Goal: Task Accomplishment & Management: Use online tool/utility

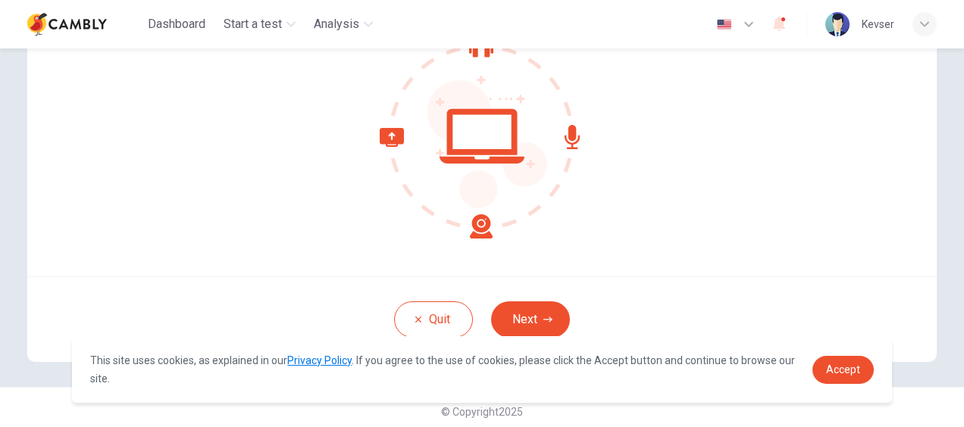
scroll to position [174, 0]
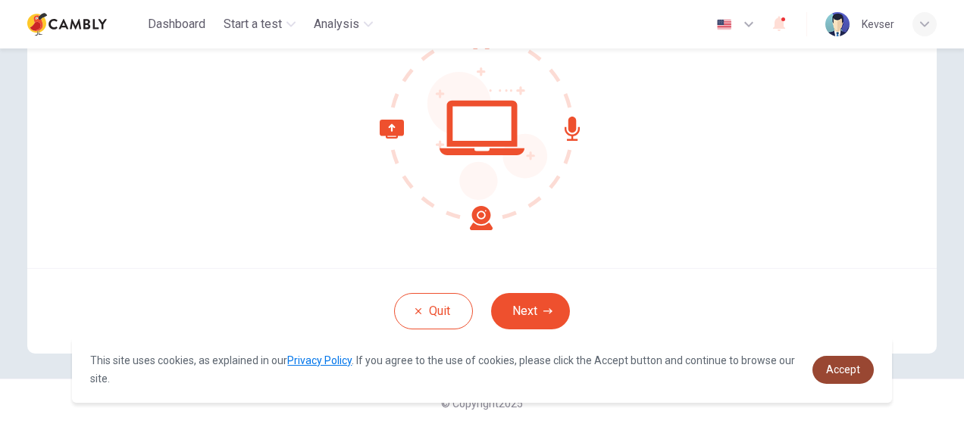
click at [841, 370] on span "Accept" at bounding box center [843, 370] width 34 height 12
click at [835, 367] on span "Accept" at bounding box center [843, 370] width 34 height 12
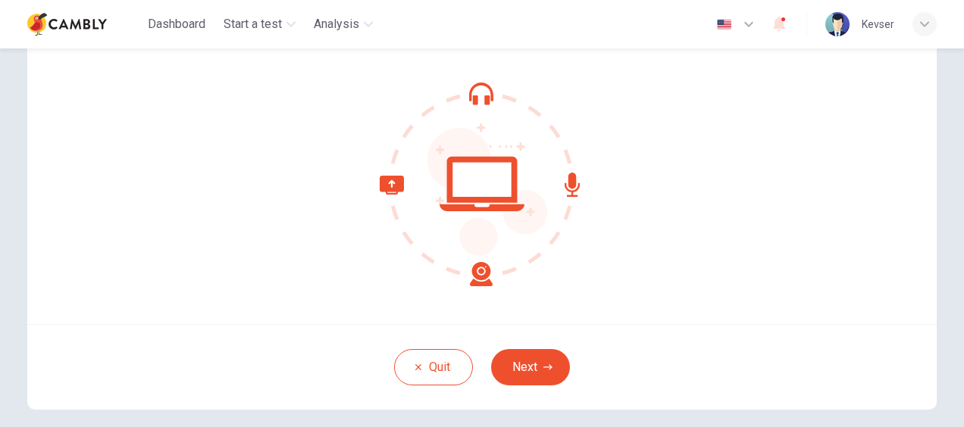
scroll to position [98, 0]
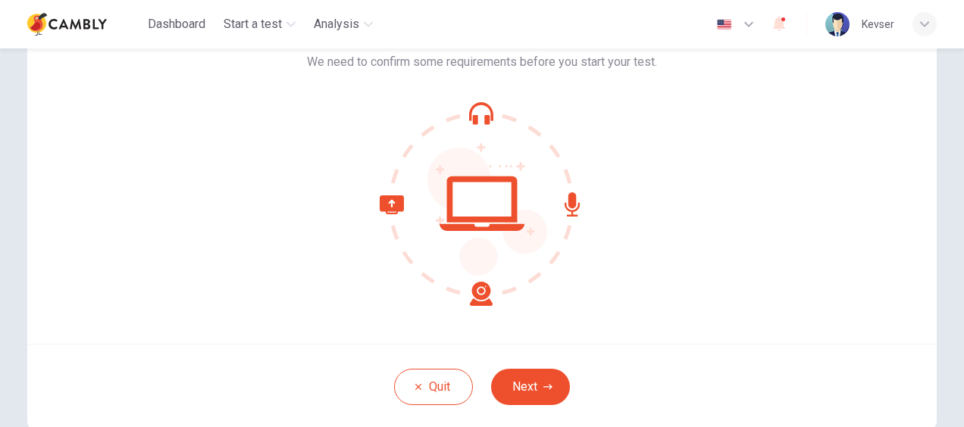
click at [477, 295] on icon at bounding box center [482, 204] width 205 height 205
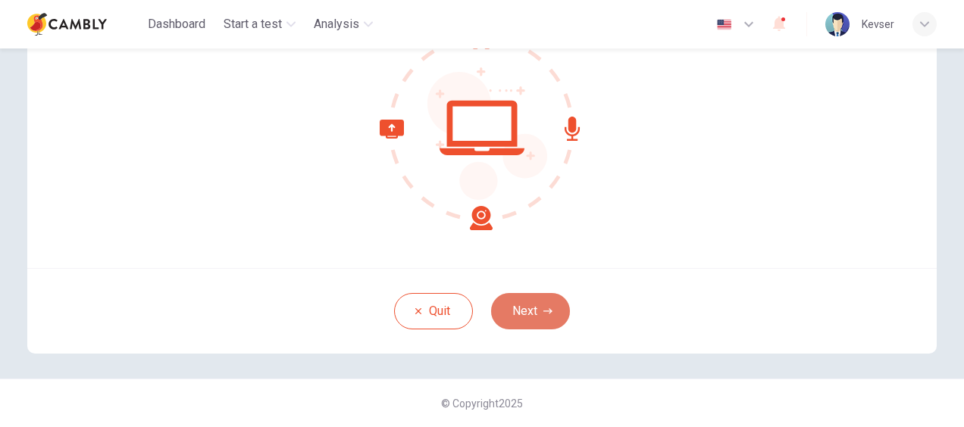
click at [511, 314] on button "Next" at bounding box center [530, 311] width 79 height 36
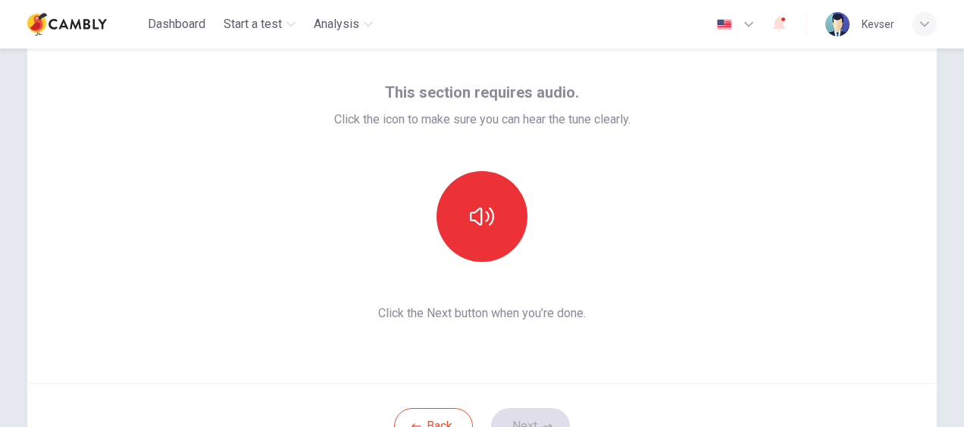
scroll to position [23, 0]
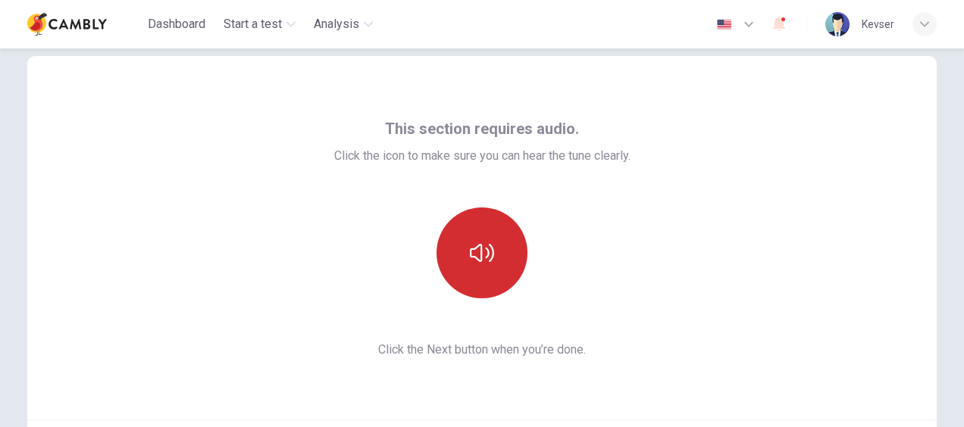
click at [464, 248] on button "button" at bounding box center [481, 253] width 91 height 91
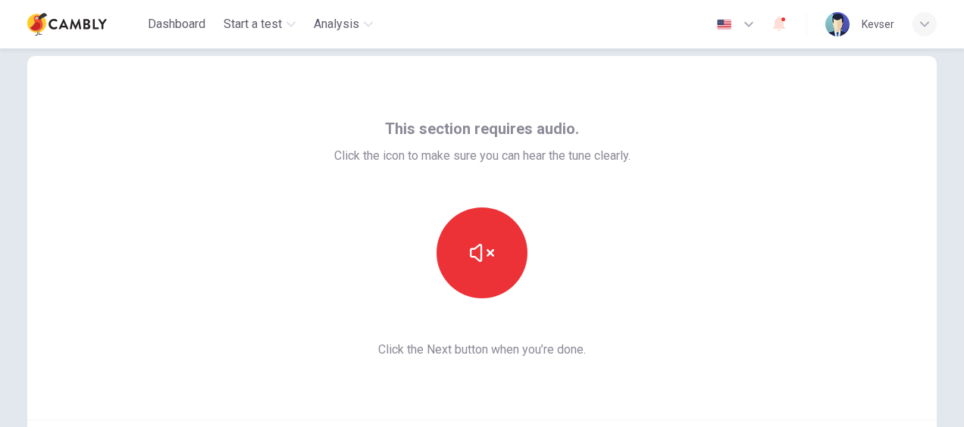
scroll to position [98, 0]
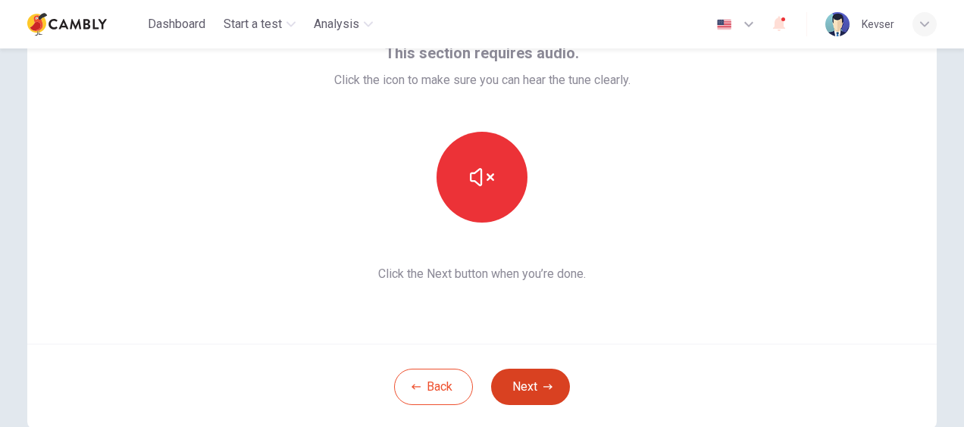
click at [528, 386] on button "Next" at bounding box center [530, 387] width 79 height 36
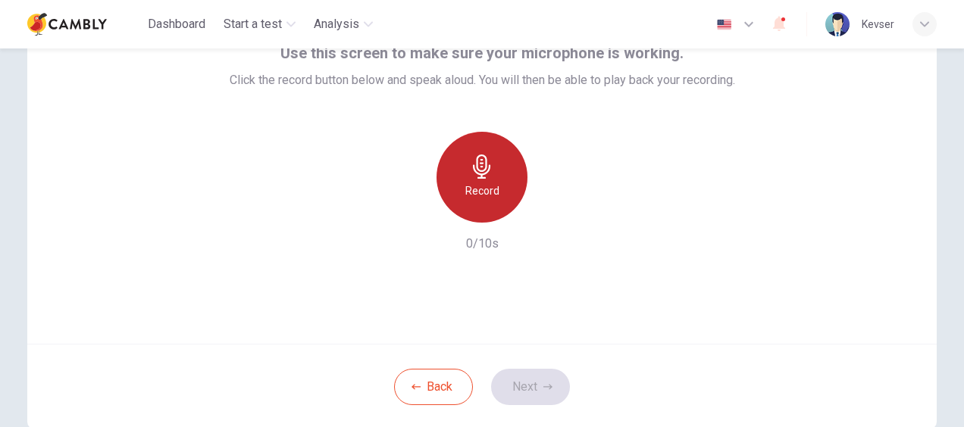
click at [470, 167] on icon "button" at bounding box center [482, 167] width 24 height 24
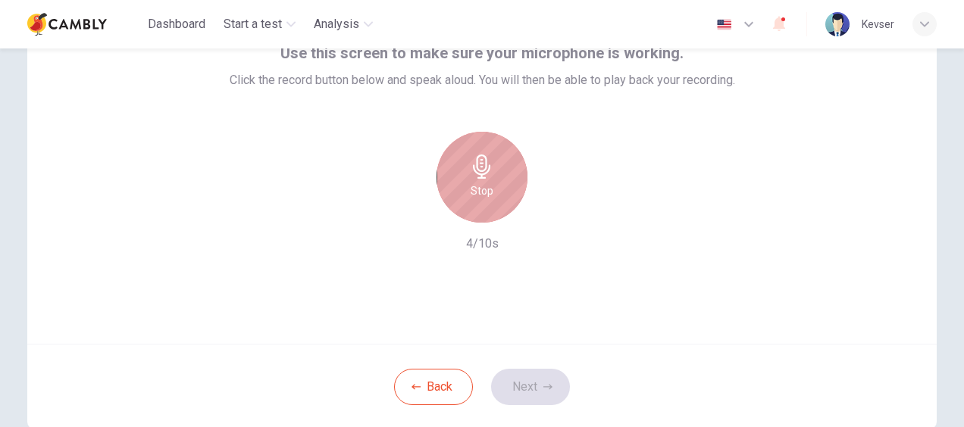
click at [472, 164] on icon "button" at bounding box center [482, 167] width 24 height 24
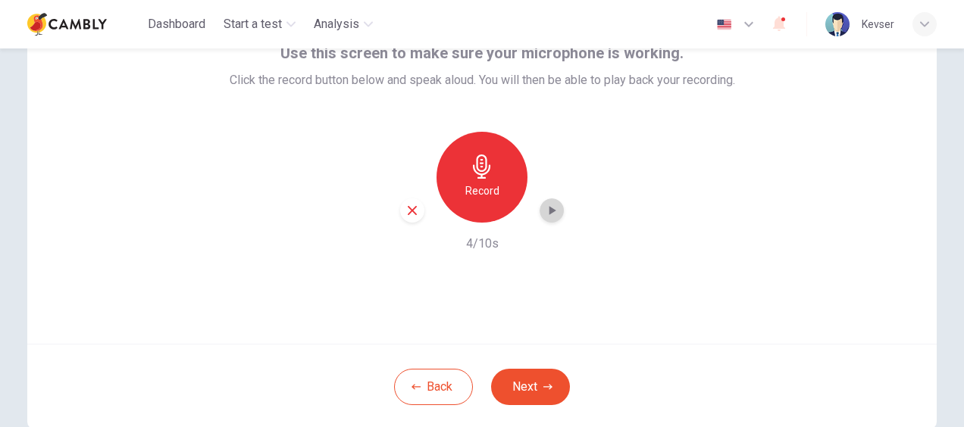
click at [549, 211] on icon "button" at bounding box center [552, 210] width 7 height 9
click at [531, 382] on button "Next" at bounding box center [530, 387] width 79 height 36
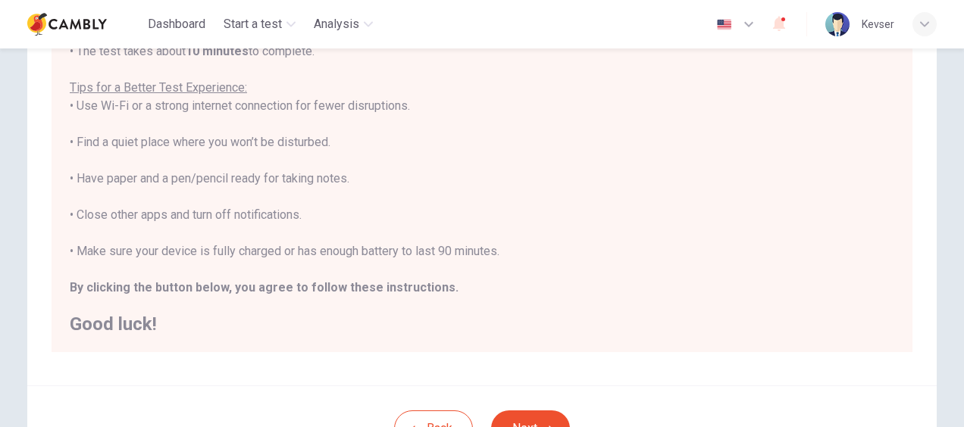
scroll to position [326, 0]
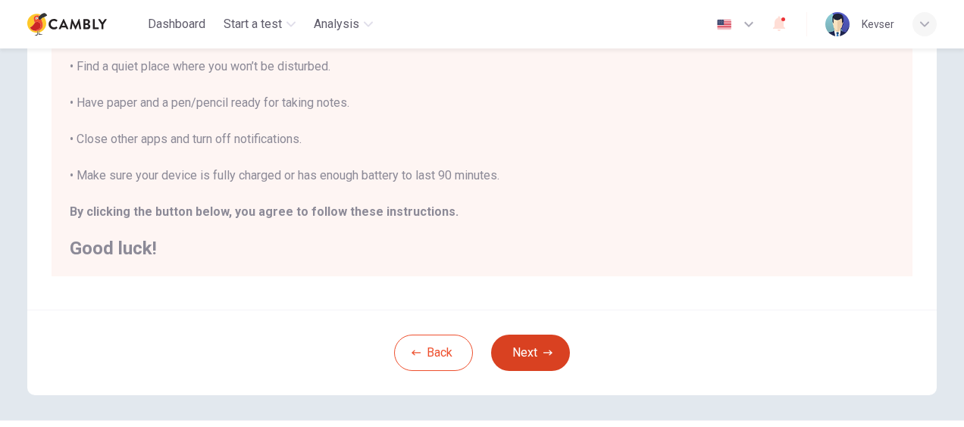
click at [523, 355] on button "Next" at bounding box center [530, 353] width 79 height 36
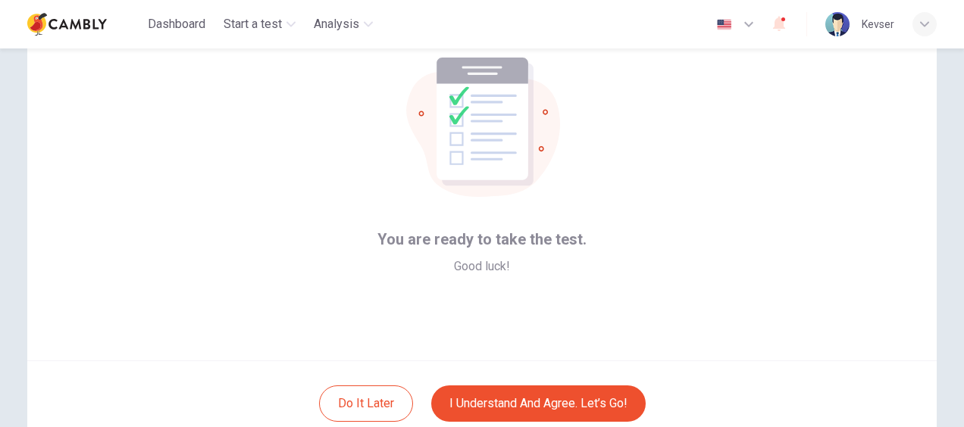
scroll to position [174, 0]
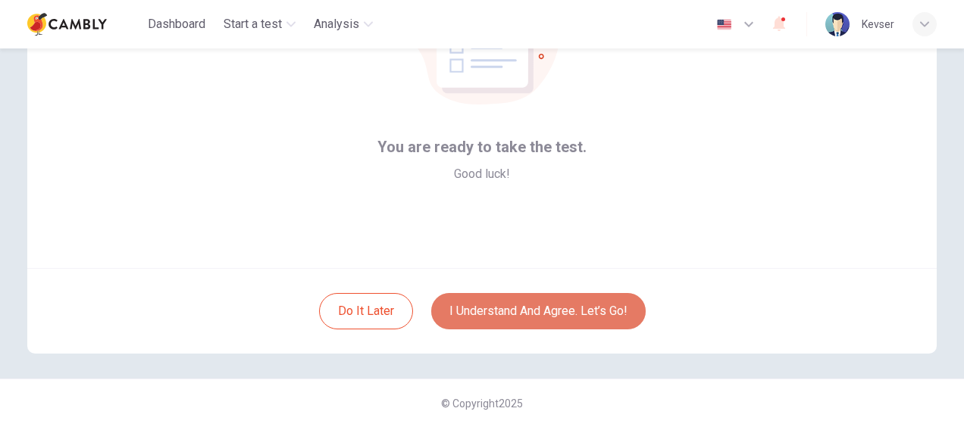
click at [556, 305] on button "I understand and agree. Let’s go!" at bounding box center [538, 311] width 214 height 36
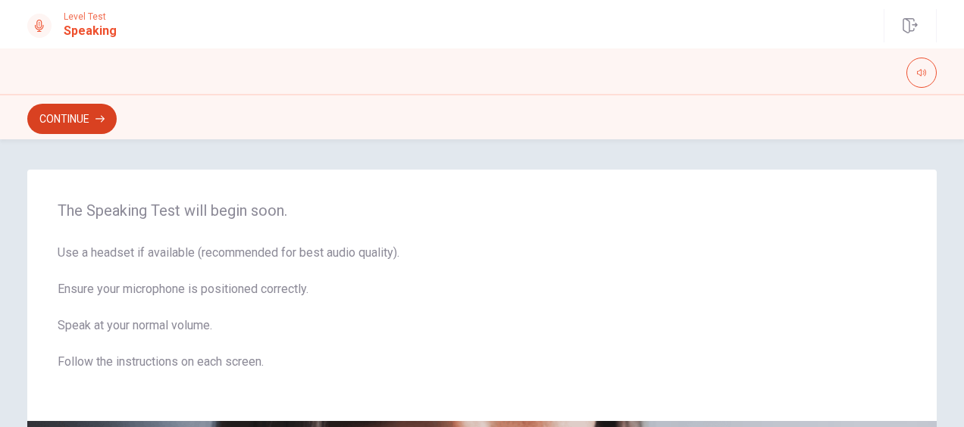
click at [68, 123] on button "Continue" at bounding box center [71, 119] width 89 height 30
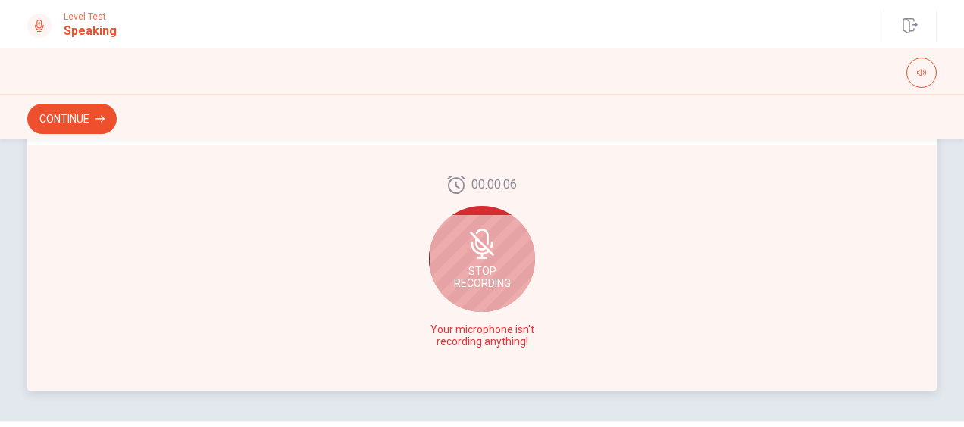
scroll to position [482, 0]
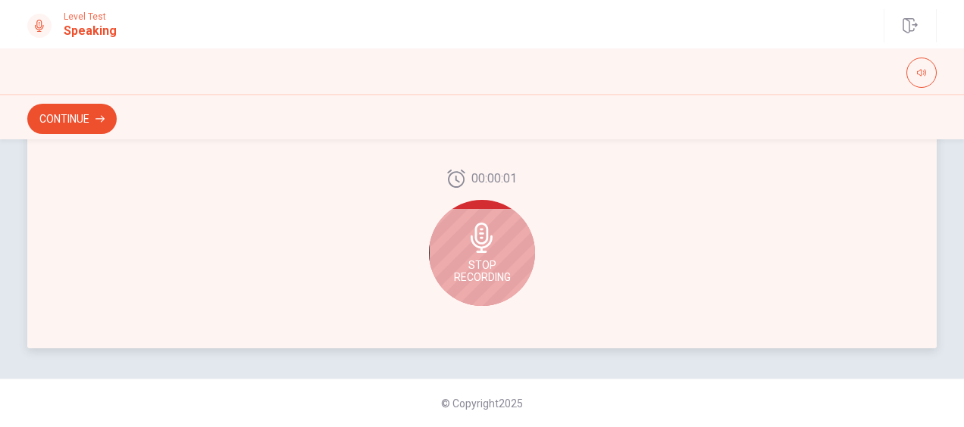
click at [499, 232] on div "Stop Recording" at bounding box center [482, 253] width 106 height 106
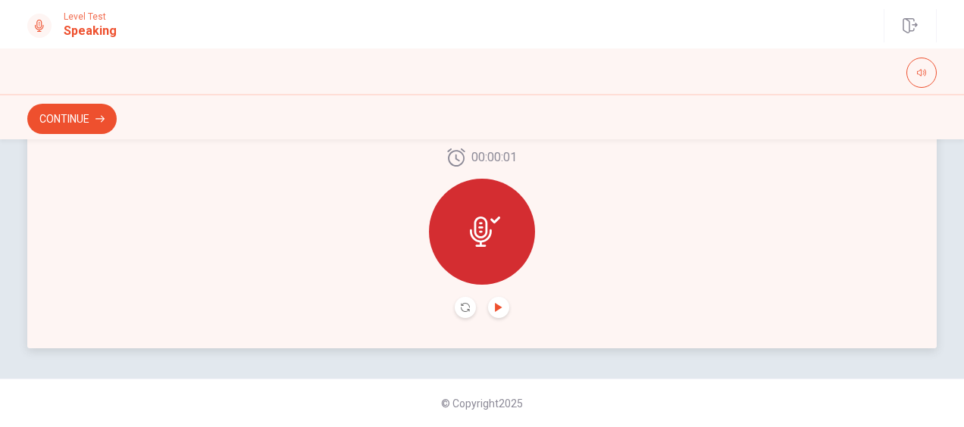
click at [496, 306] on icon "Play Audio" at bounding box center [498, 307] width 7 height 9
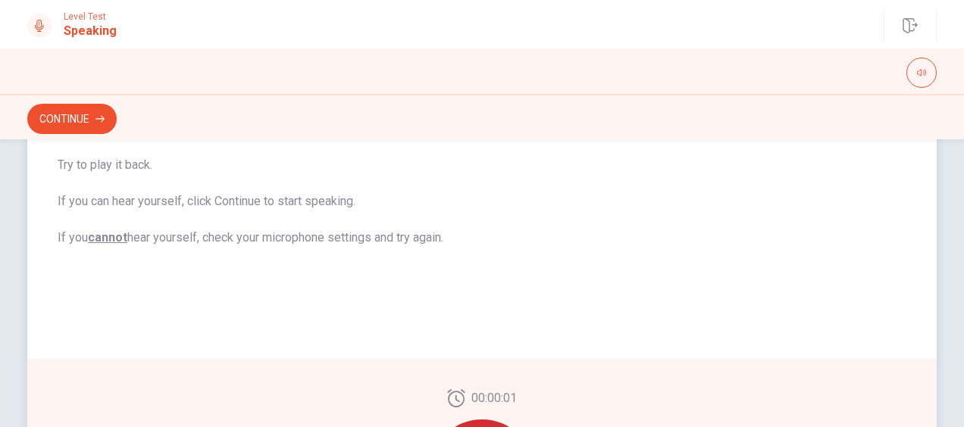
scroll to position [179, 0]
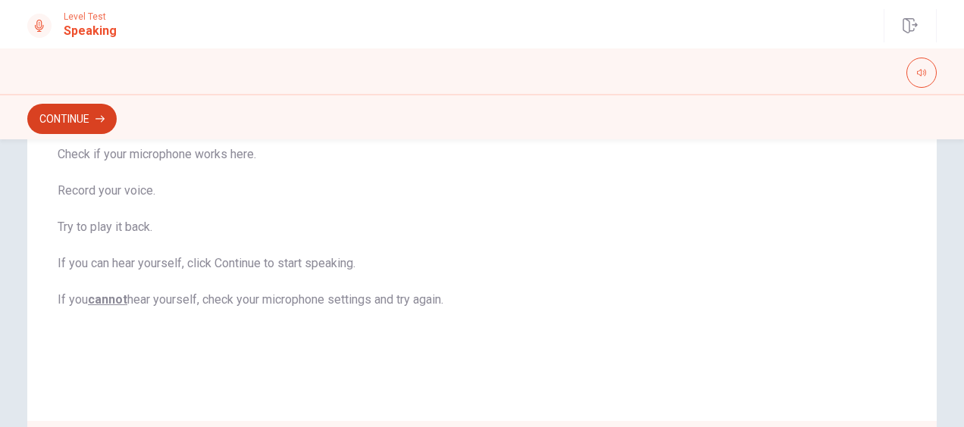
click at [57, 114] on button "Continue" at bounding box center [71, 119] width 89 height 30
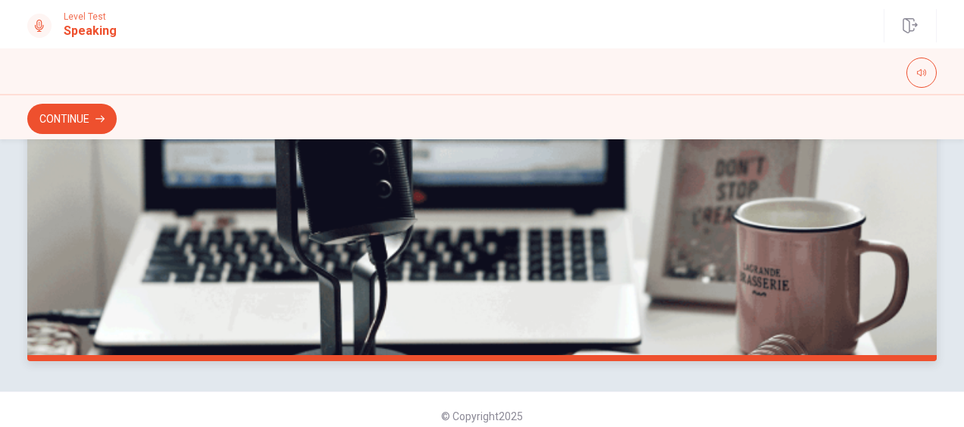
scroll to position [482, 0]
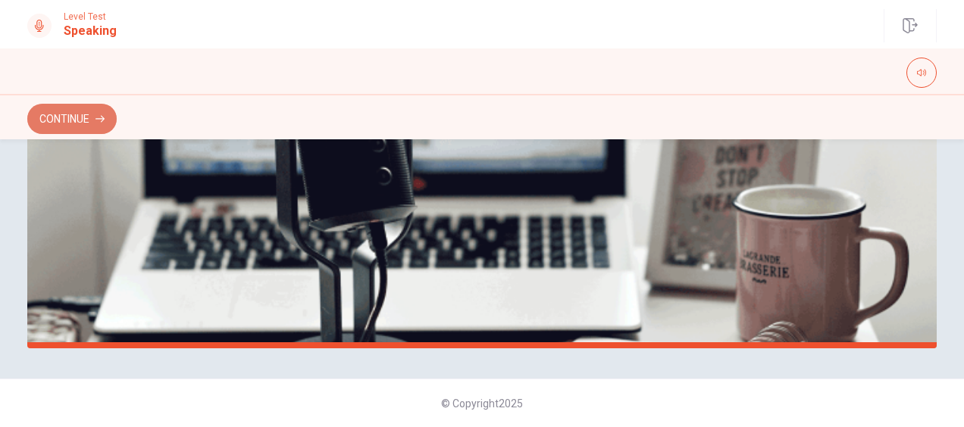
click at [69, 115] on button "Continue" at bounding box center [71, 119] width 89 height 30
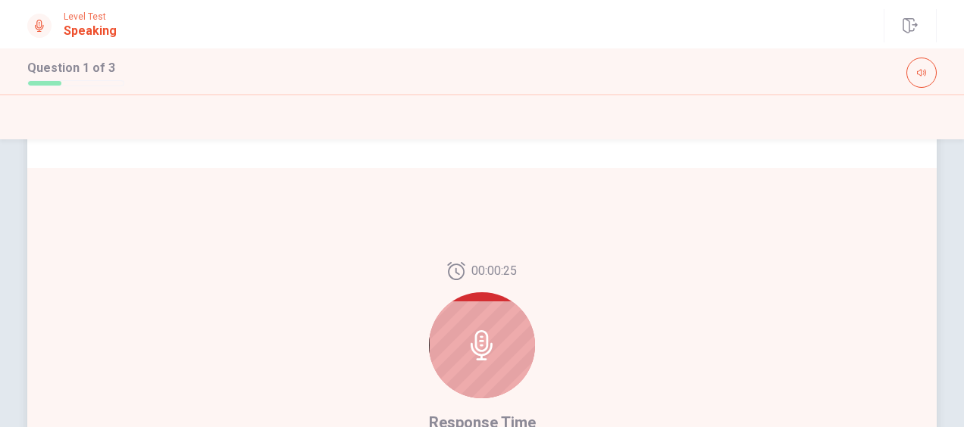
scroll to position [303, 0]
click at [480, 362] on div at bounding box center [482, 344] width 106 height 106
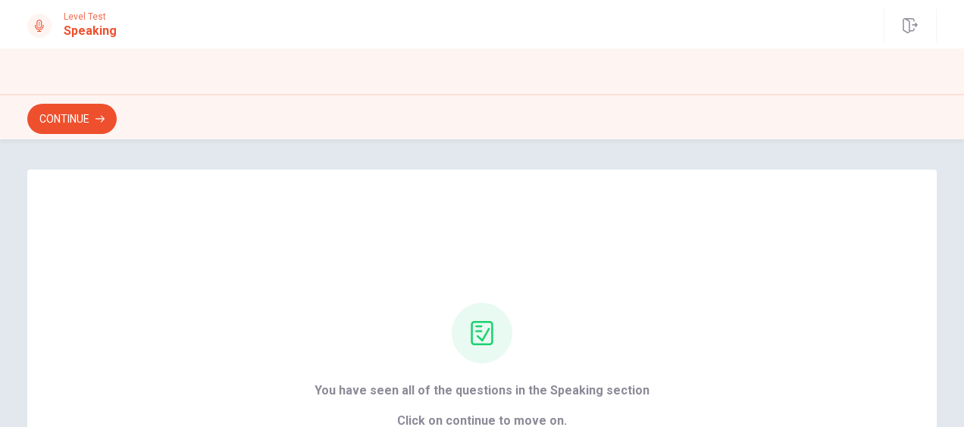
scroll to position [215, 0]
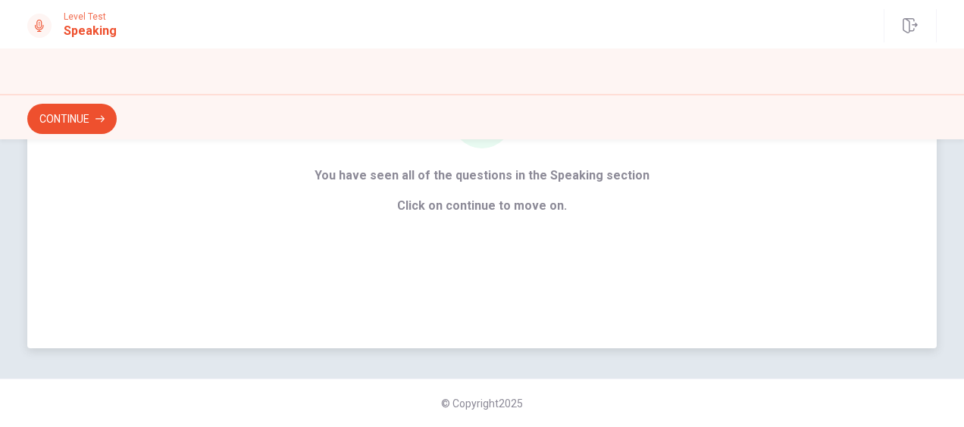
drag, startPoint x: 59, startPoint y: 127, endPoint x: 80, endPoint y: 150, distance: 30.6
click at [80, 155] on div "Level Test Speaking Continue Continue You have seen all of the questions in the…" at bounding box center [482, 213] width 964 height 427
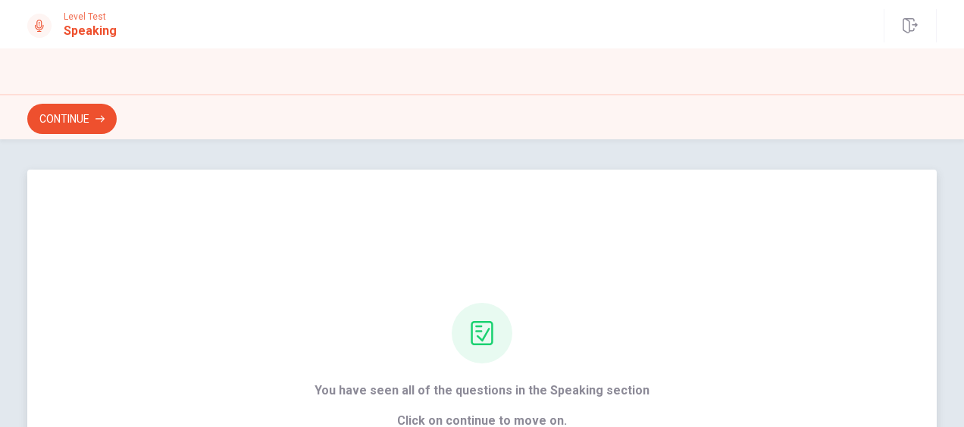
click at [491, 317] on div at bounding box center [482, 333] width 61 height 61
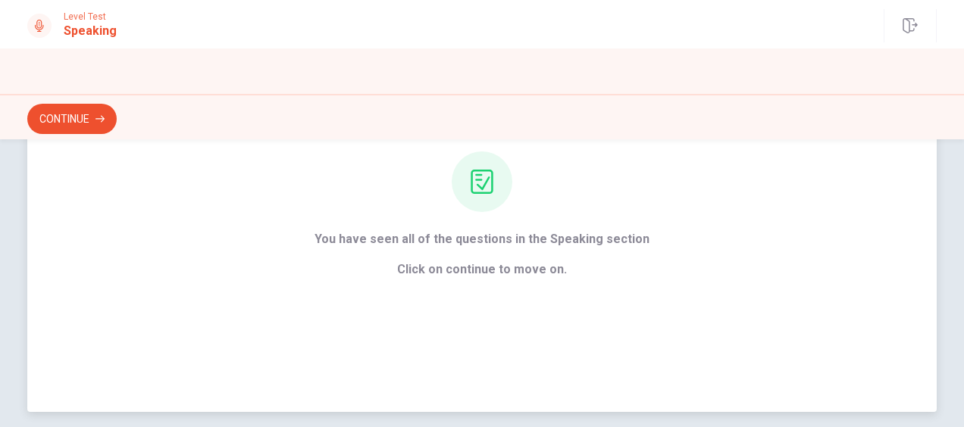
click at [459, 270] on span "Click on continue to move on." at bounding box center [481, 270] width 335 height 18
click at [70, 117] on button "Continue" at bounding box center [71, 119] width 89 height 30
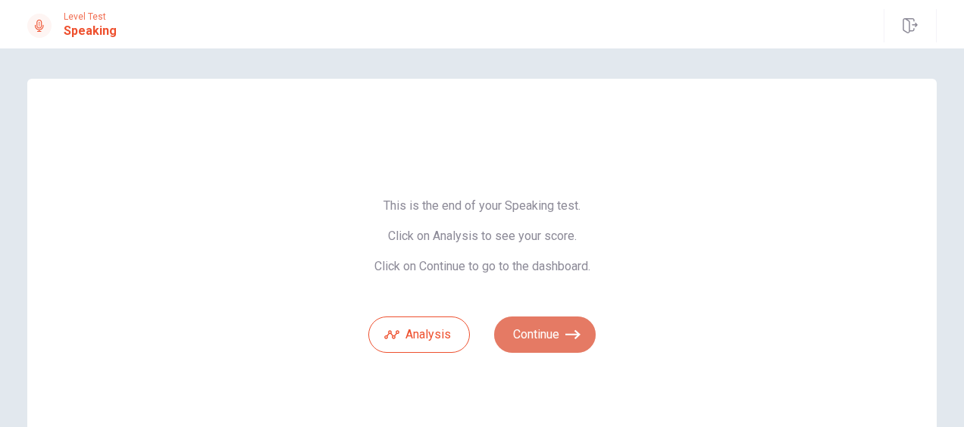
click at [532, 327] on button "Continue" at bounding box center [545, 335] width 102 height 36
